Goal: Check status: Check status

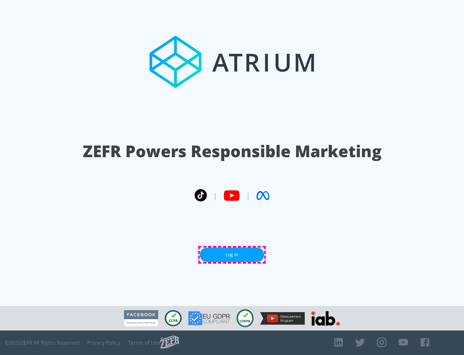
click at [232, 254] on link "Log In" at bounding box center [232, 254] width 64 height 15
